Goal: Transaction & Acquisition: Subscribe to service/newsletter

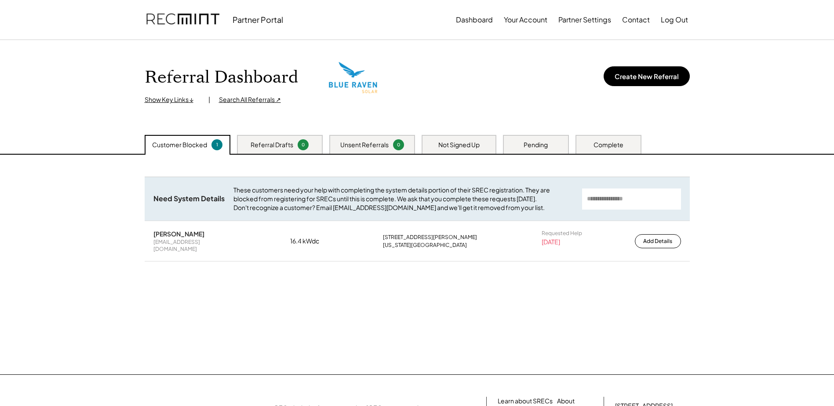
click at [471, 140] on div "Not Signed Up" at bounding box center [458, 144] width 75 height 19
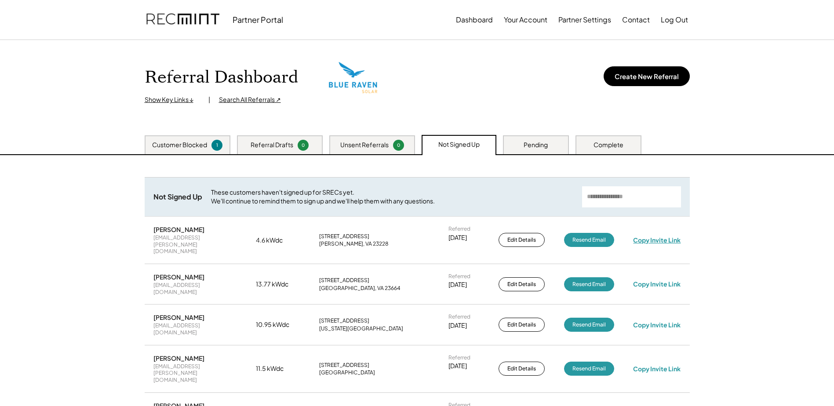
click at [645, 236] on div "Copy Invite Link" at bounding box center [656, 240] width 47 height 8
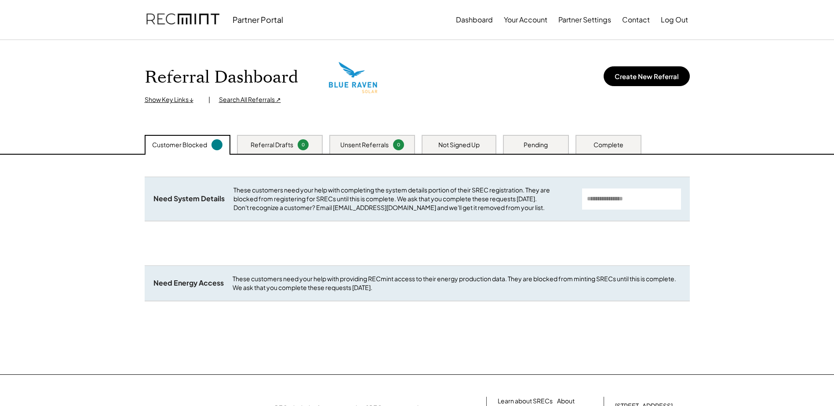
click at [460, 137] on div "Not Signed Up" at bounding box center [458, 144] width 75 height 19
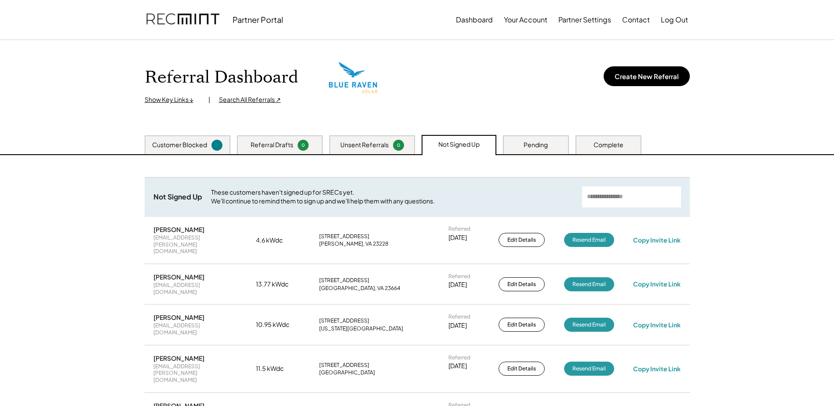
click at [660, 229] on div "Jeanne-Marie Jones bijoux.jones@gmail.com 4.6 kWdc 7708 Pinehill Dr Henrico, VA…" at bounding box center [417, 240] width 545 height 47
click at [660, 236] on div "Copy Invite Link" at bounding box center [656, 240] width 47 height 8
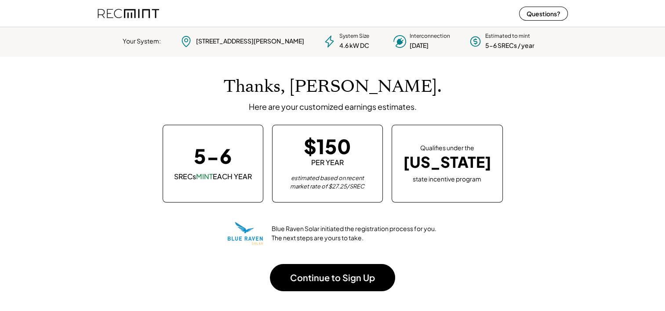
scroll to position [123, 245]
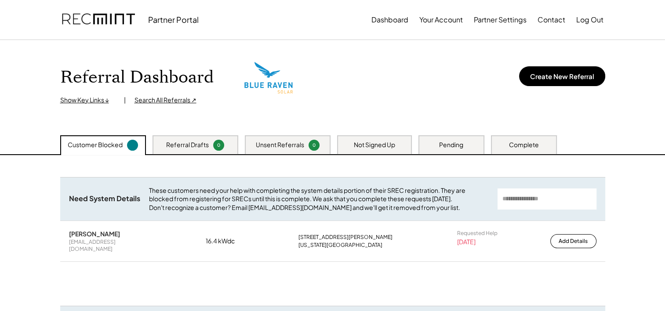
click at [458, 144] on div "Pending" at bounding box center [451, 145] width 24 height 9
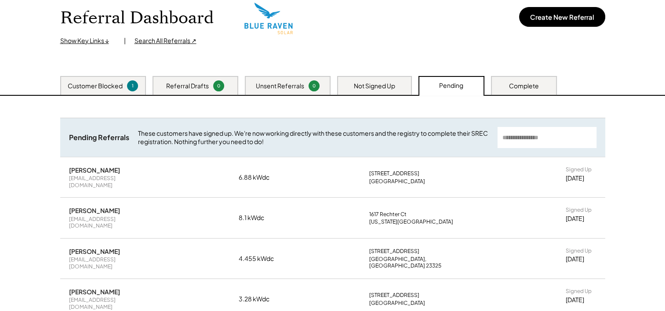
scroll to position [73, 0]
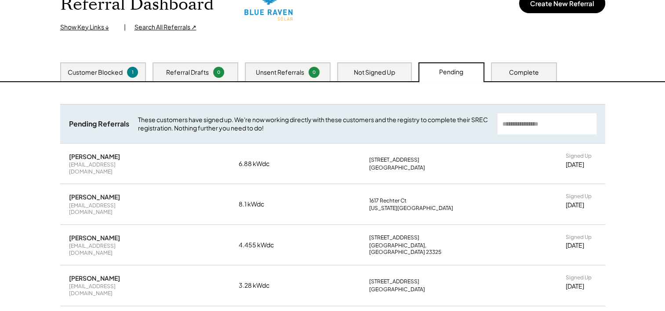
click at [388, 74] on div "Not Signed Up" at bounding box center [374, 72] width 41 height 9
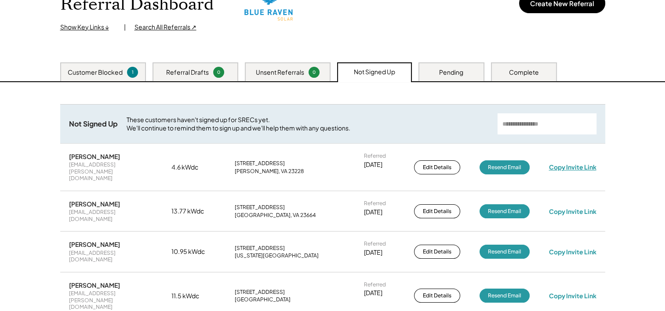
click at [576, 163] on div "Copy Invite Link" at bounding box center [571, 167] width 47 height 8
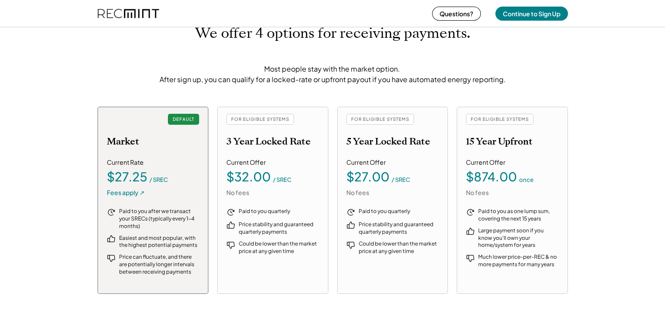
scroll to position [1025, 0]
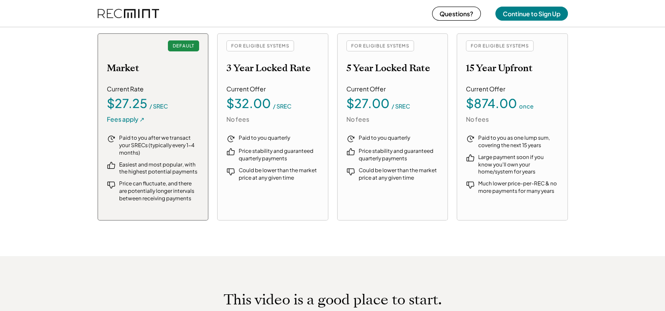
click at [533, 189] on div "Much lower price-per-REC & no more payments for many years" at bounding box center [518, 187] width 80 height 15
click at [261, 43] on div "FOR ELIGIBLE SYSTEMS" at bounding box center [260, 45] width 68 height 11
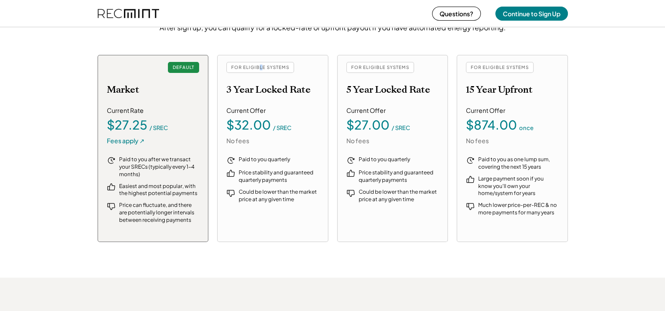
scroll to position [952, 0]
